Goal: Navigation & Orientation: Find specific page/section

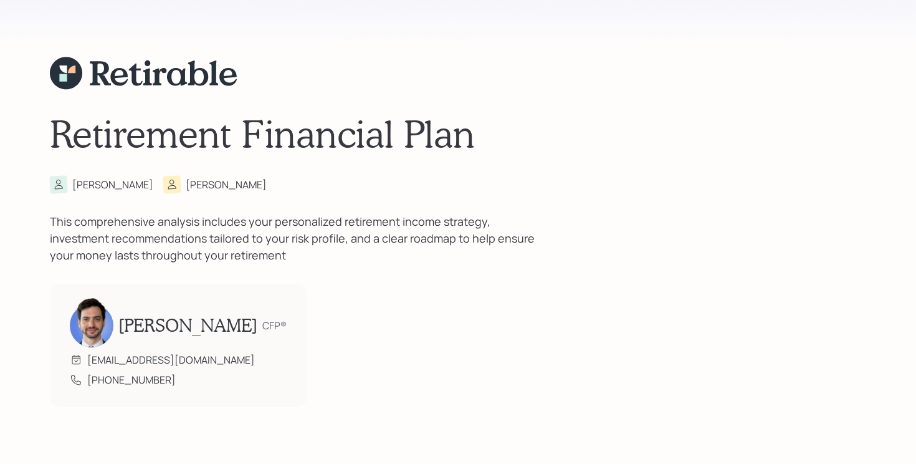
click at [603, 156] on div "Retirement Financial Plan [PERSON_NAME] This comprehensive analysis includes yo…" at bounding box center [458, 232] width 816 height 464
